Goal: Task Accomplishment & Management: Manage account settings

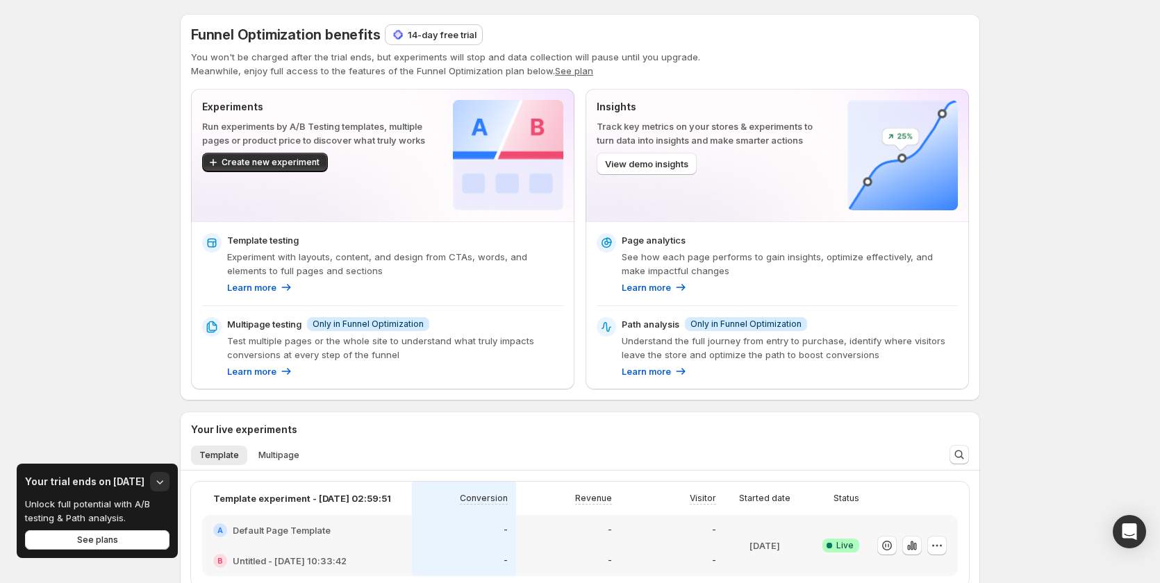
click at [422, 40] on p "14-day free trial" at bounding box center [442, 35] width 69 height 14
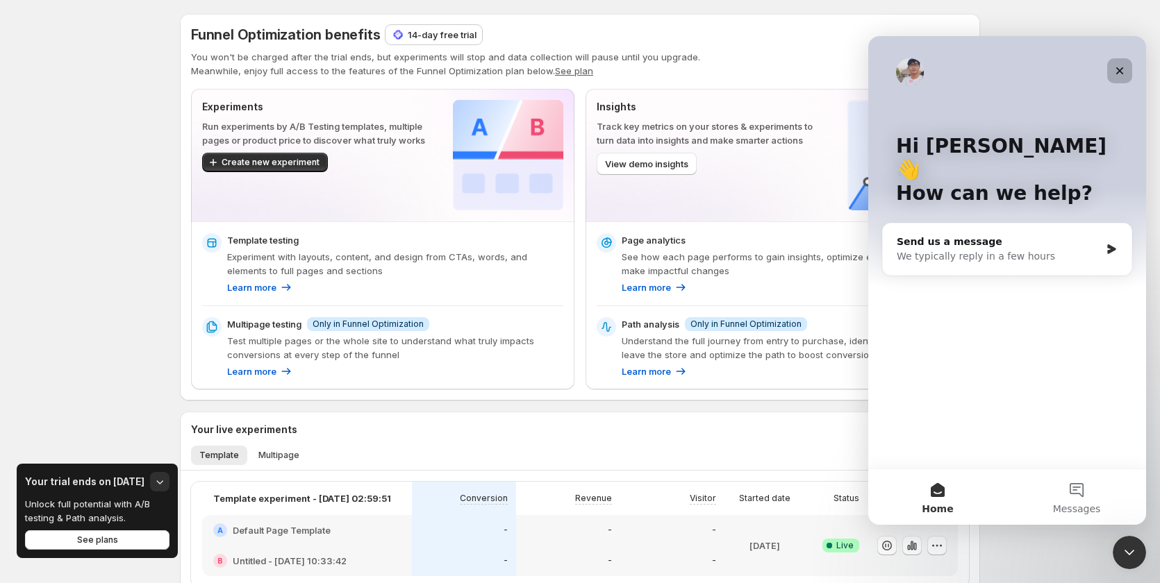
click at [1118, 67] on icon "Close" at bounding box center [1119, 70] width 11 height 11
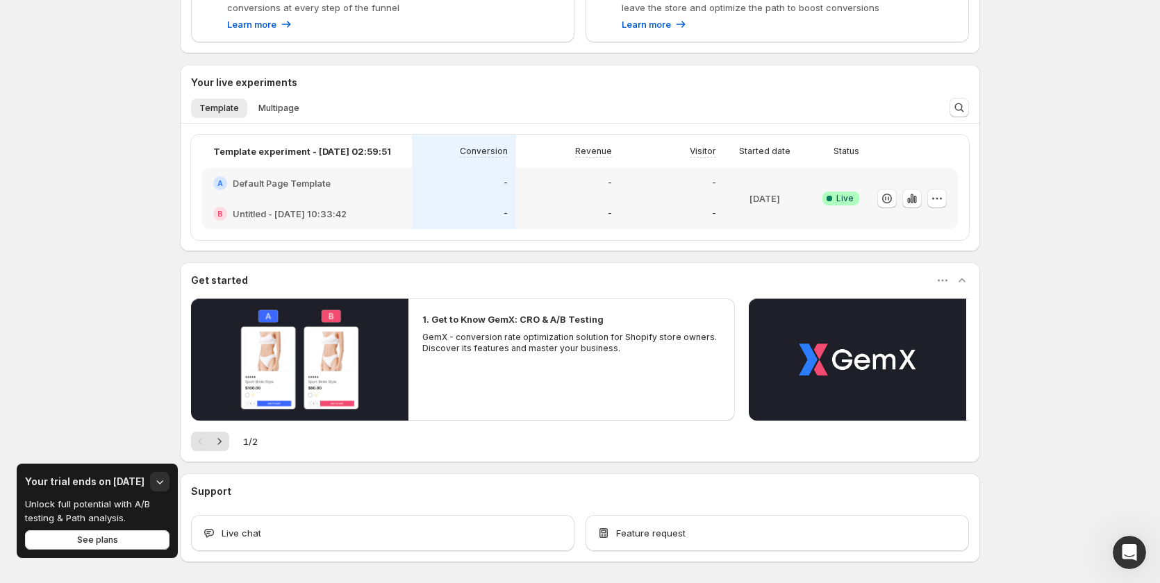
scroll to position [401, 0]
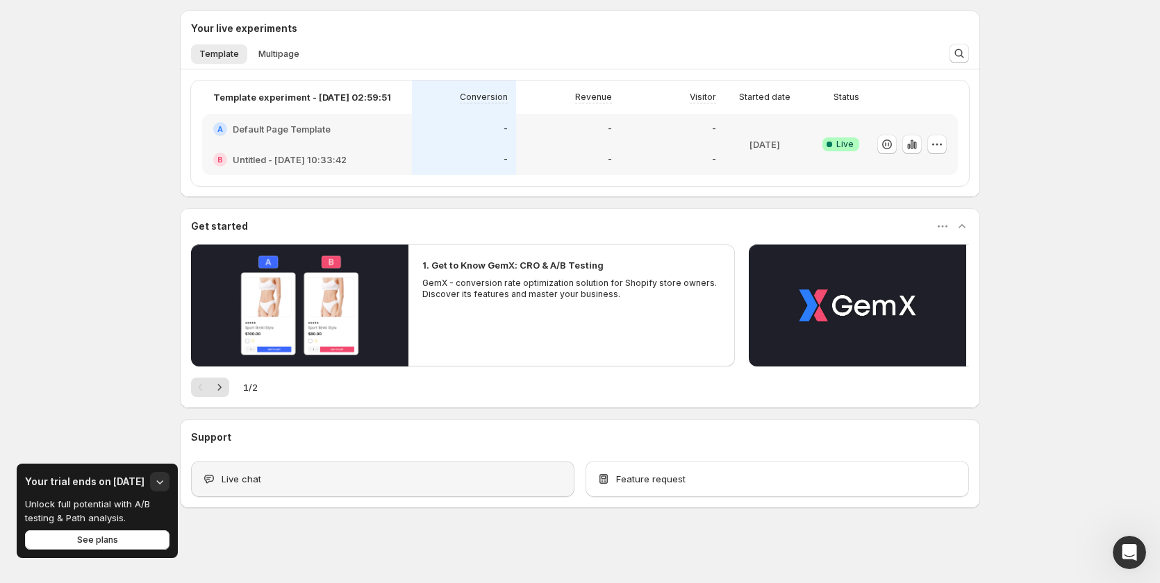
click at [437, 479] on div "Live chat" at bounding box center [382, 479] width 361 height 14
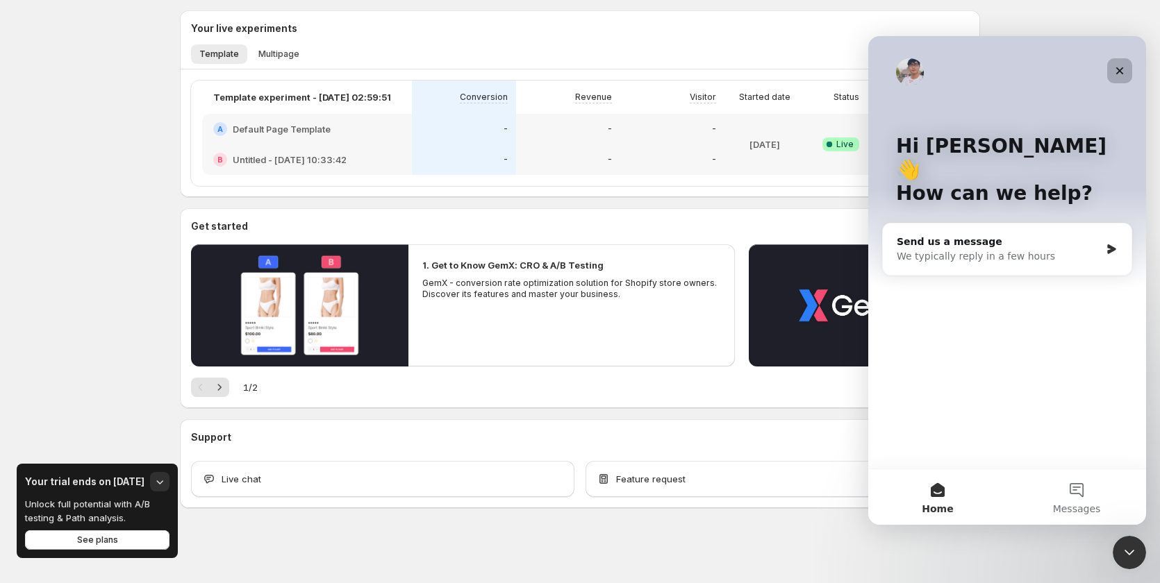
click at [1119, 73] on icon "Close" at bounding box center [1119, 70] width 11 height 11
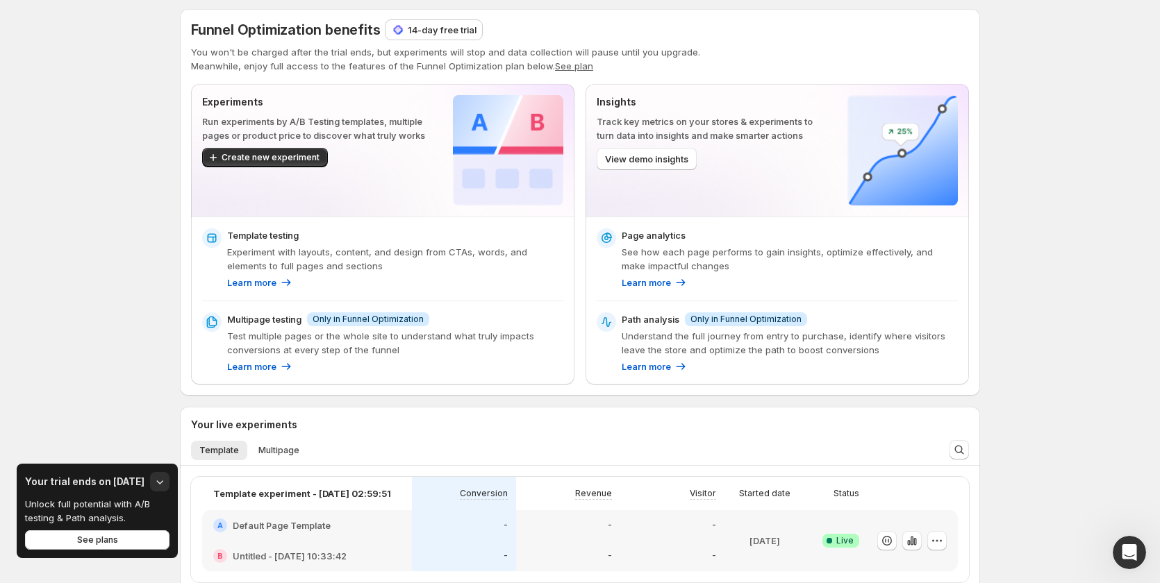
scroll to position [0, 0]
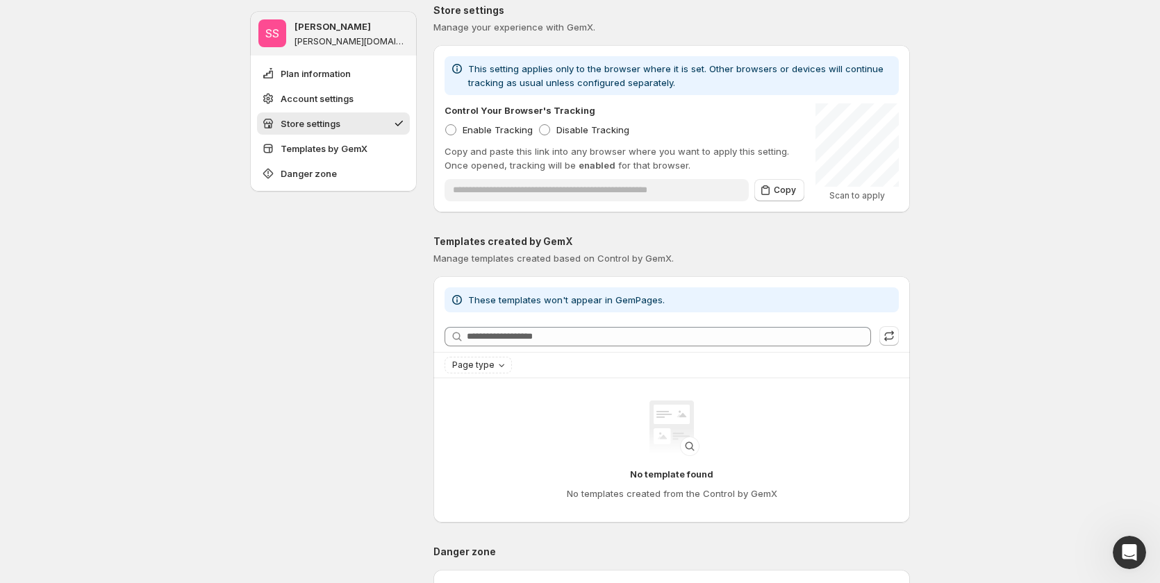
scroll to position [695, 0]
